Goal: Communication & Community: Ask a question

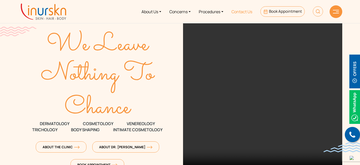
click at [237, 10] on link "Contact Us" at bounding box center [241, 11] width 29 height 19
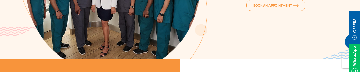
scroll to position [165, 0]
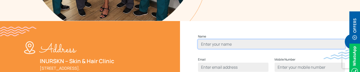
click at [207, 49] on input "Contact form" at bounding box center [271, 44] width 147 height 9
type input "gbim"
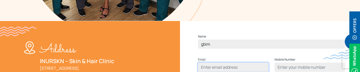
type input "ankita@gbim.com"
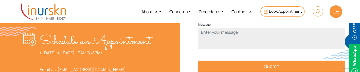
scroll to position [211, 0]
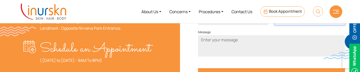
click at [283, 25] on input "Contact form" at bounding box center [310, 20] width 70 height 9
type input "09998998828"
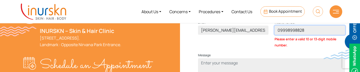
scroll to position [171, 0]
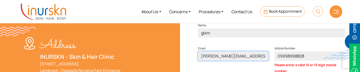
click at [238, 61] on input "ankita@gbim.com" at bounding box center [233, 55] width 70 height 9
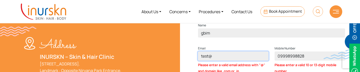
type input "test@gmail.com"
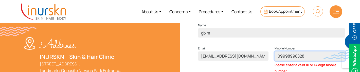
click at [303, 61] on input "09998998828" at bounding box center [310, 55] width 70 height 9
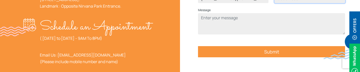
scroll to position [236, 0]
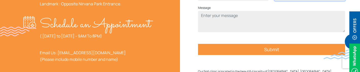
type input "0000123331"
drag, startPoint x: 238, startPoint y: 43, endPoint x: 236, endPoint y: 40, distance: 3.7
click at [238, 36] on div "Message" at bounding box center [271, 20] width 153 height 31
click at [220, 18] on p "Message" at bounding box center [271, 18] width 147 height 27
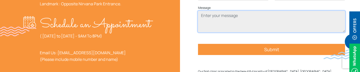
click at [219, 28] on textarea "Contact form" at bounding box center [271, 21] width 147 height 21
type textarea "test"
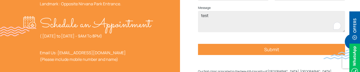
scroll to position [271, 0]
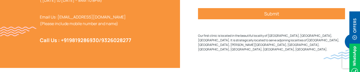
drag, startPoint x: 252, startPoint y: 26, endPoint x: 214, endPoint y: 64, distance: 54.1
click at [252, 19] on input "Submit" at bounding box center [271, 13] width 147 height 11
